Goal: Task Accomplishment & Management: Use online tool/utility

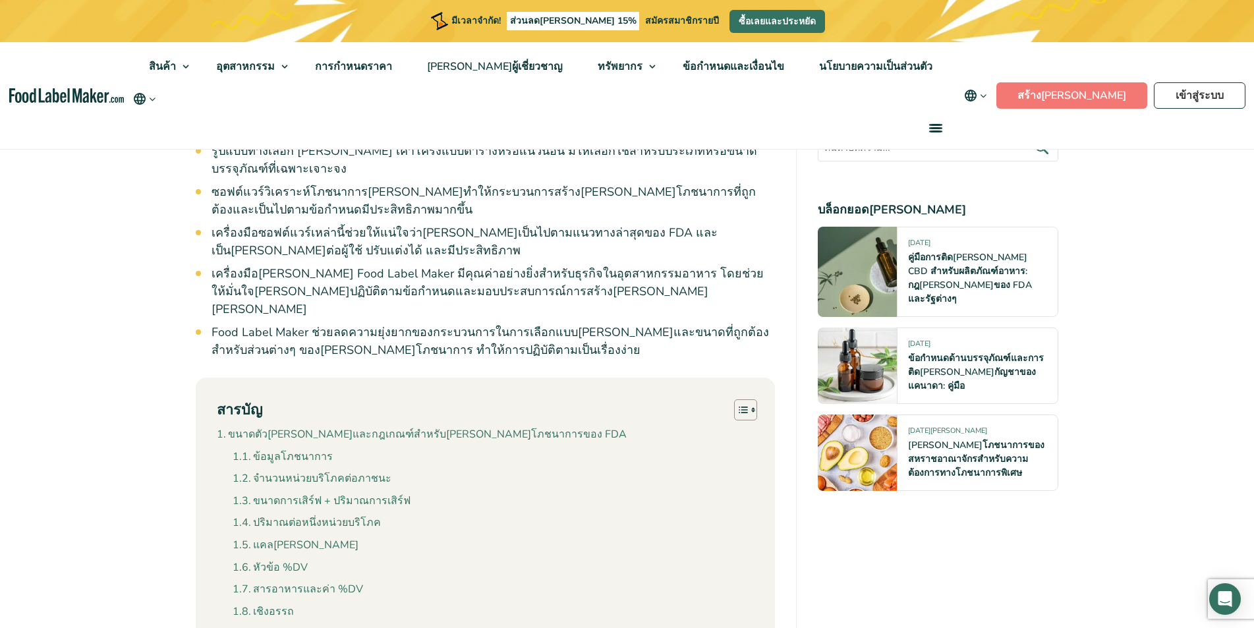
scroll to position [1120, 0]
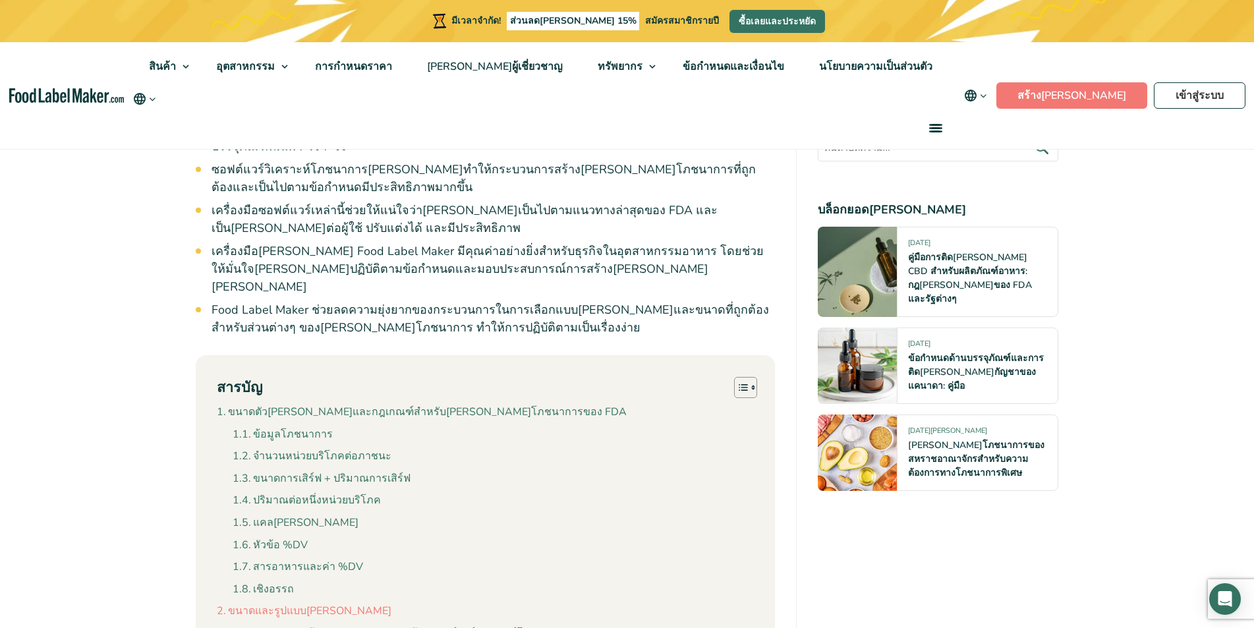
click at [287, 603] on font "ขนาดและรูปแบบฉลาก" at bounding box center [309, 610] width 163 height 14
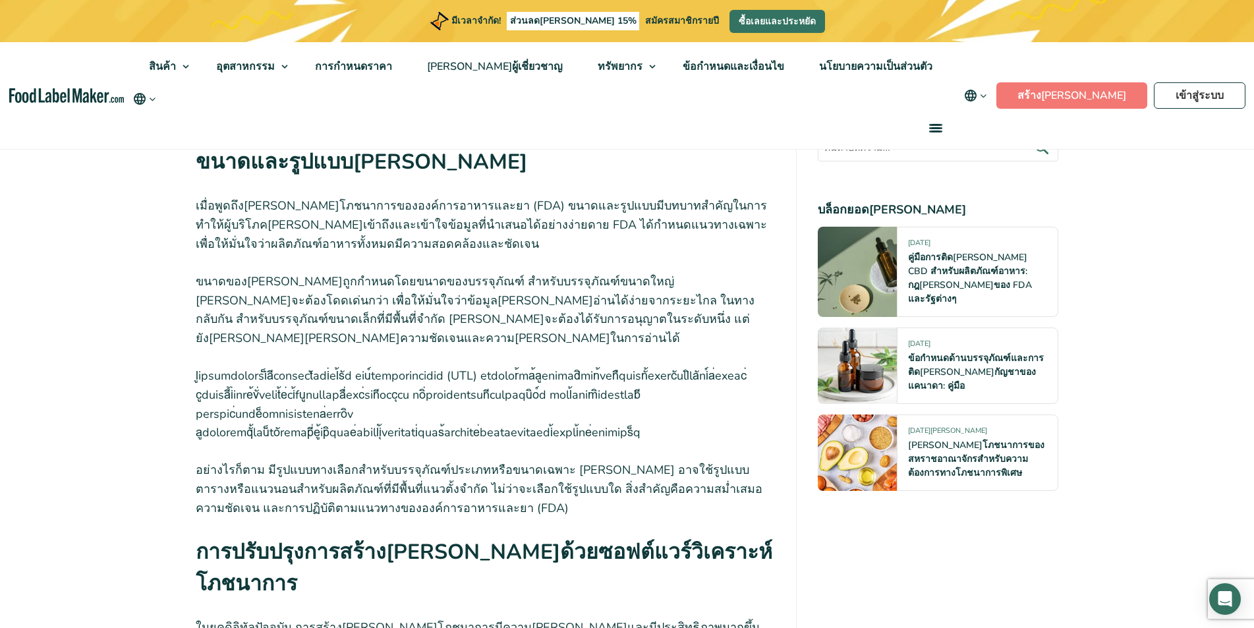
scroll to position [4559, 0]
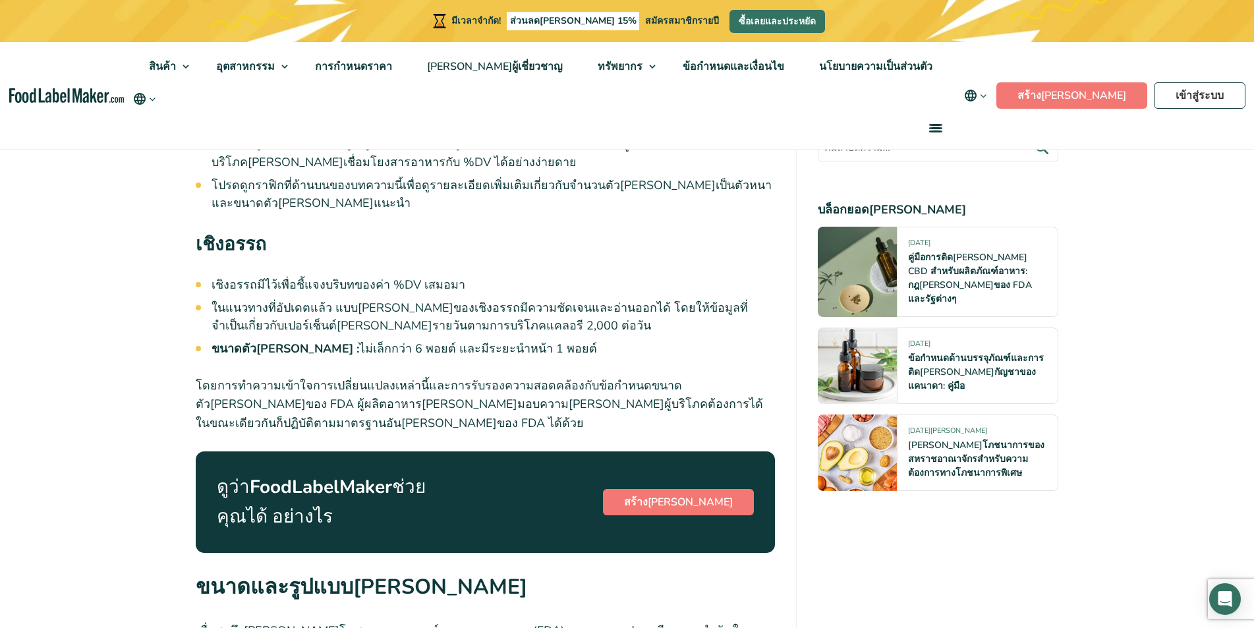
scroll to position [3820, 0]
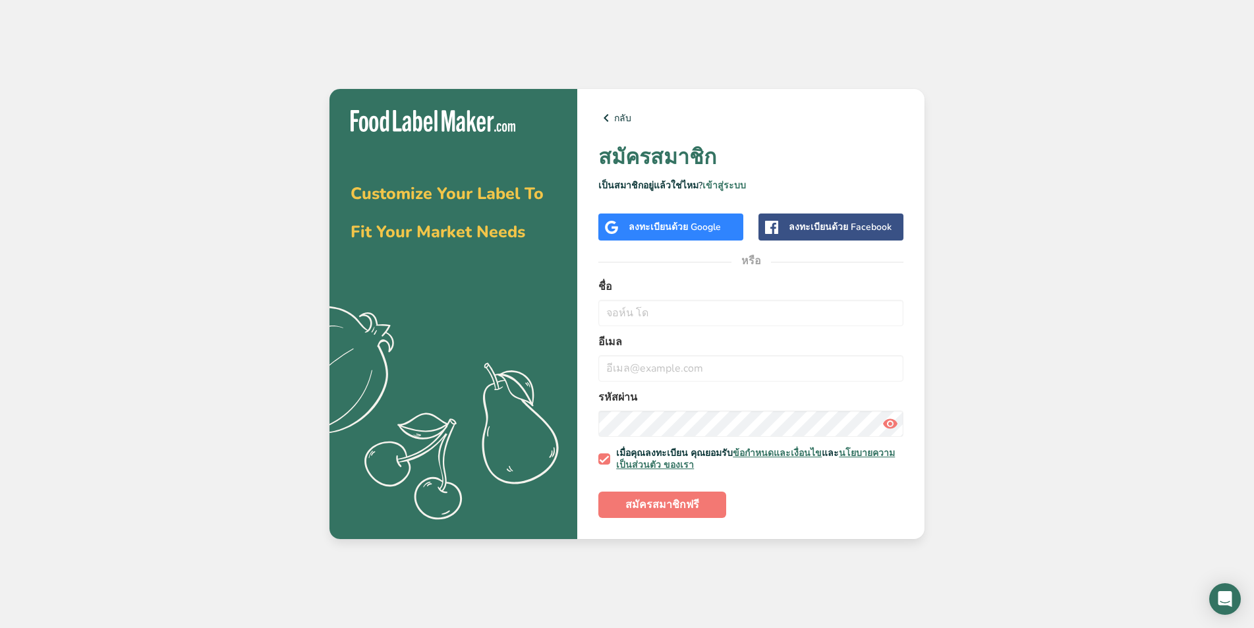
click at [651, 214] on div "ลงทะเบียน ด้วย Google" at bounding box center [670, 226] width 145 height 27
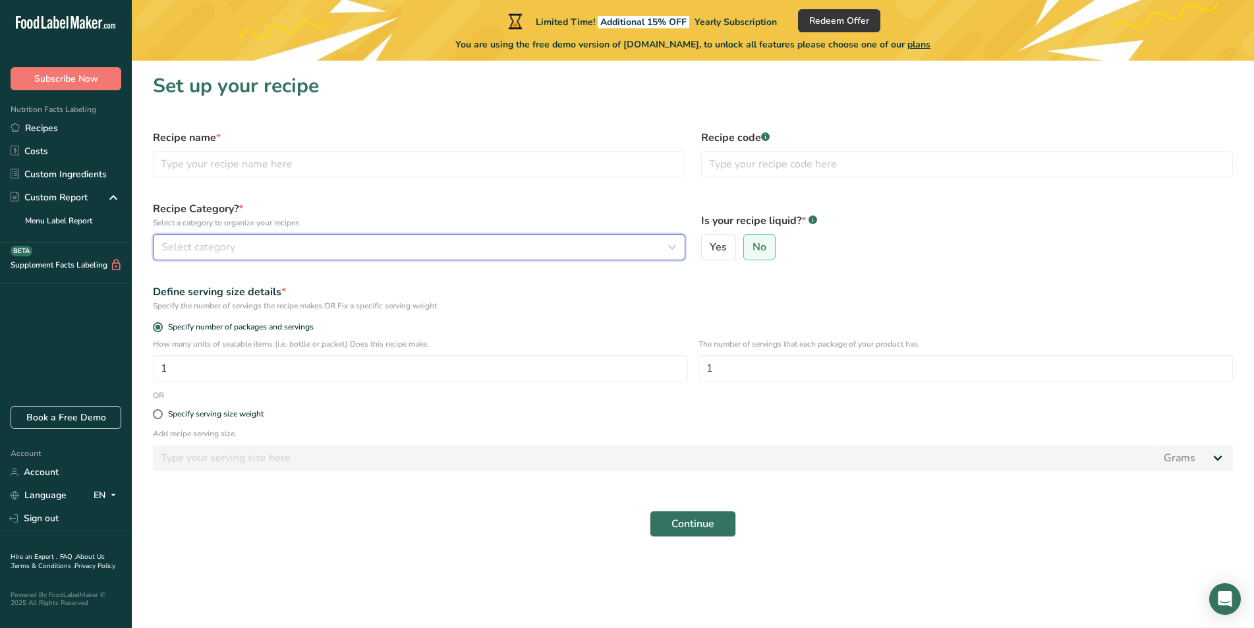
click at [233, 246] on span "Select category" at bounding box center [198, 247] width 74 height 16
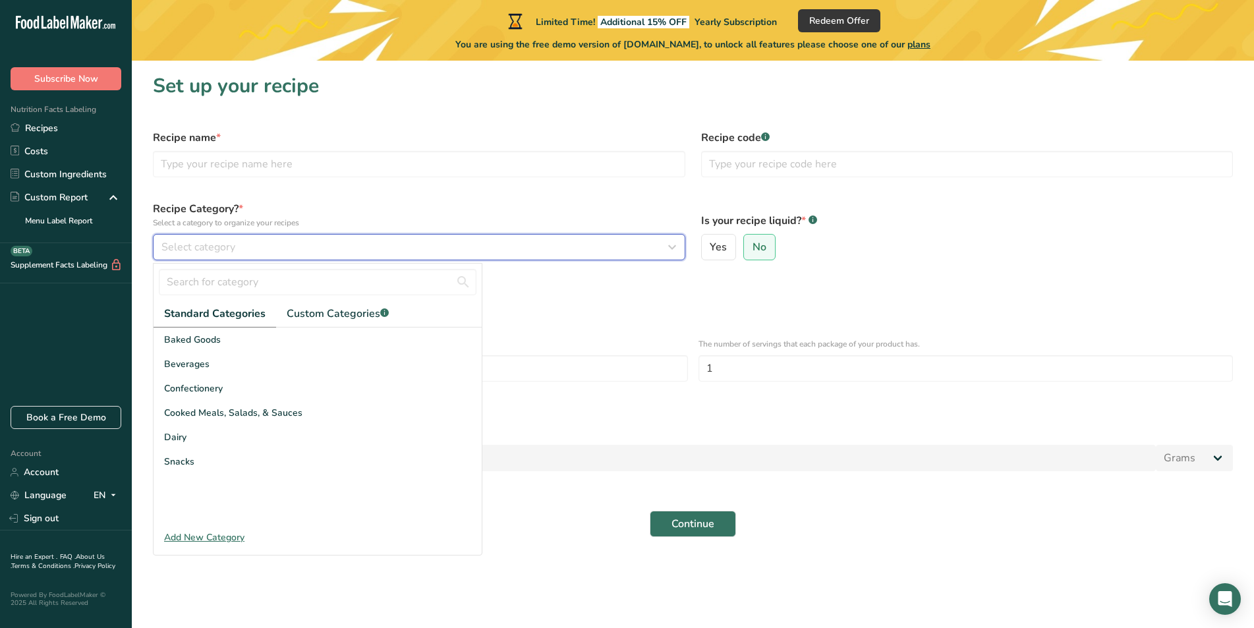
click at [233, 246] on span "Select category" at bounding box center [198, 247] width 74 height 16
